Goal: Check status: Check status

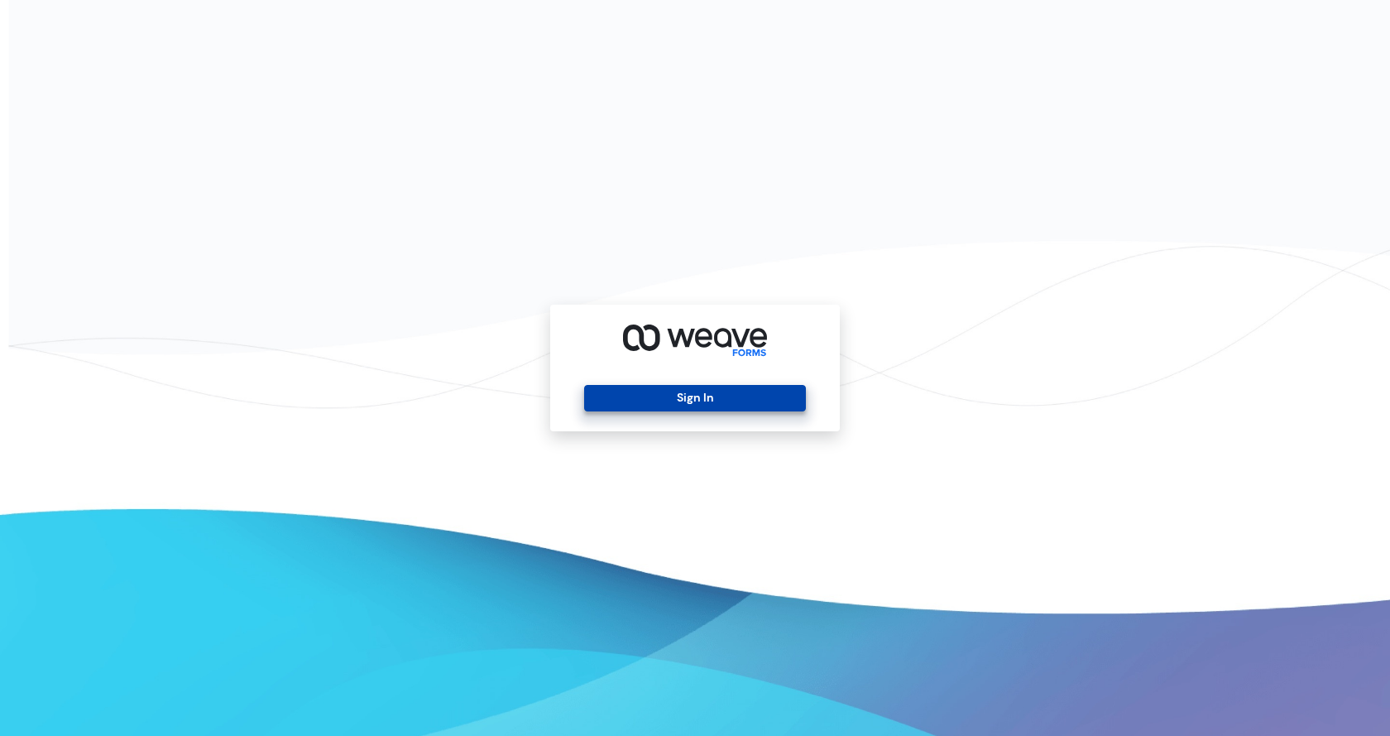
click at [635, 389] on button "Sign In" at bounding box center [694, 398] width 221 height 26
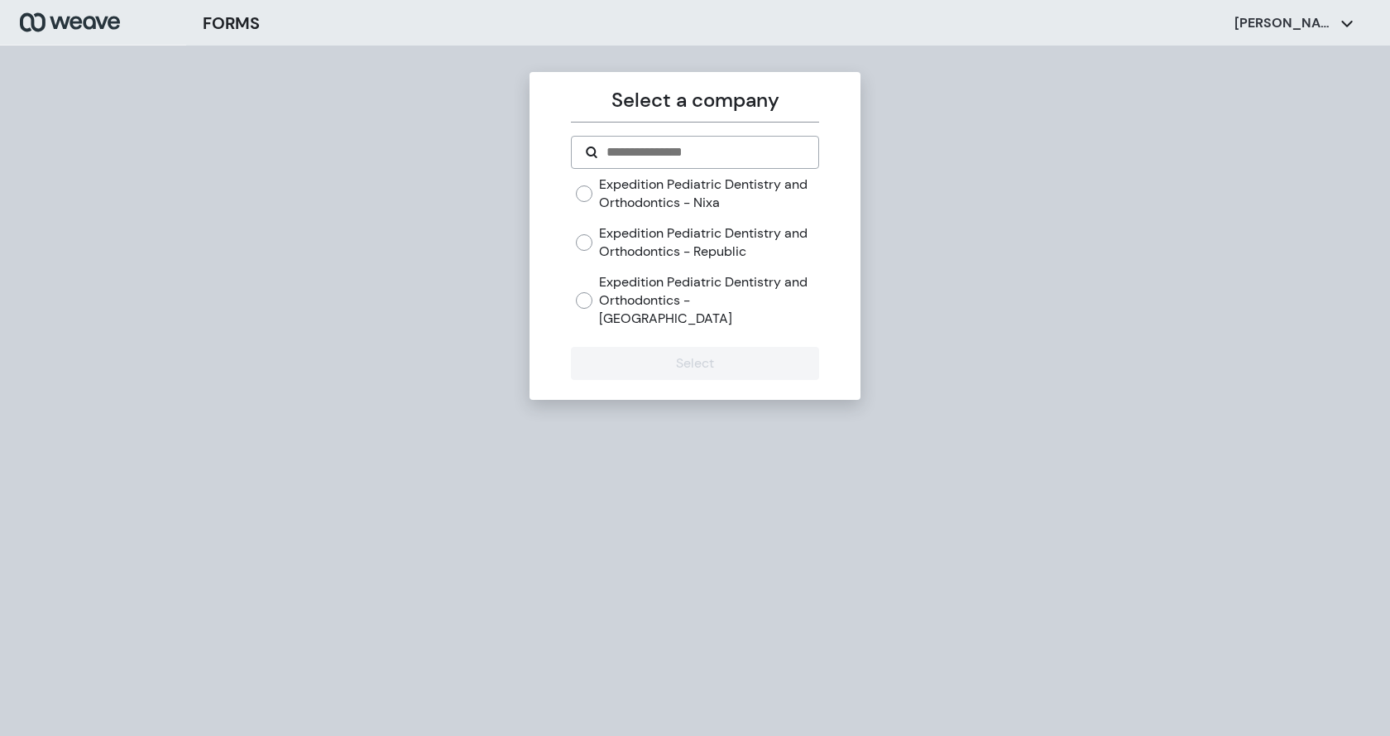
click at [651, 282] on label "Expedition Pediatric Dentistry and Orthodontics - [GEOGRAPHIC_DATA]" at bounding box center [708, 300] width 219 height 54
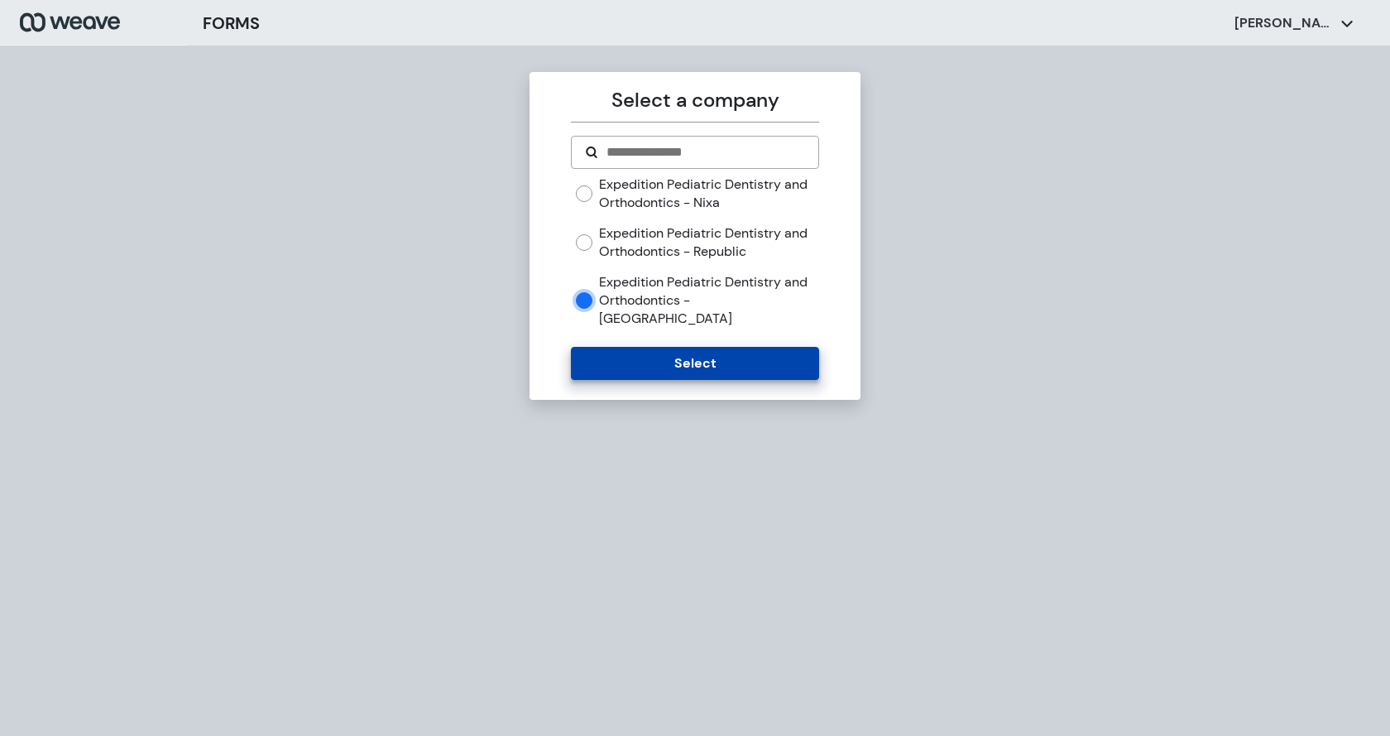
click at [641, 347] on button "Select" at bounding box center [694, 363] width 247 height 33
